Goal: Task Accomplishment & Management: Use online tool/utility

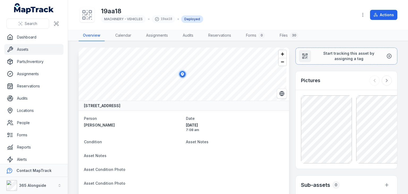
scroll to position [172, 0]
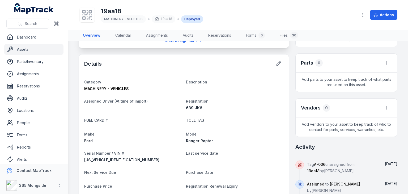
click at [37, 52] on link "Assets" at bounding box center [33, 49] width 59 height 11
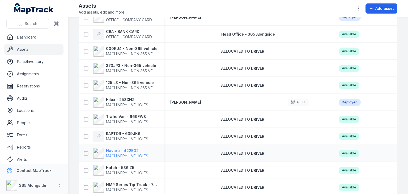
scroll to position [151, 0]
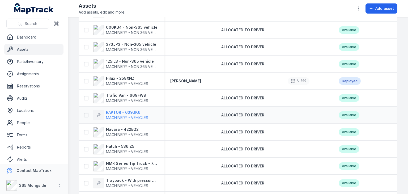
click at [131, 116] on span "MACHINERY - VEHICLES" at bounding box center [127, 117] width 42 height 5
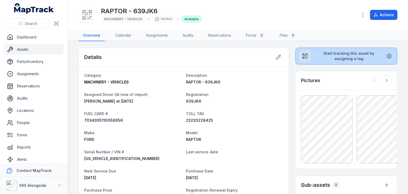
click at [350, 52] on span "Start tracking this asset by assigning a tag" at bounding box center [349, 56] width 67 height 11
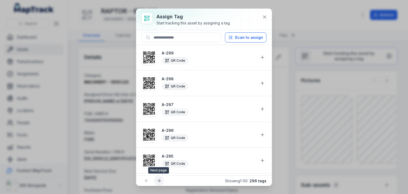
click at [159, 180] on icon at bounding box center [158, 180] width 5 height 5
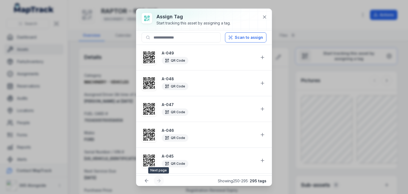
click at [159, 180] on div at bounding box center [159, 181] width 10 height 10
click at [158, 180] on div at bounding box center [159, 181] width 10 height 10
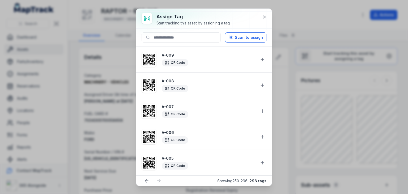
scroll to position [1050, 0]
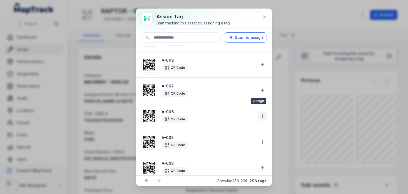
click at [260, 114] on icon at bounding box center [262, 116] width 5 height 5
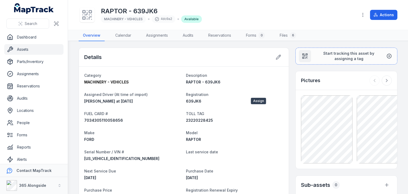
scroll to position [0, 0]
